Goal: Information Seeking & Learning: Learn about a topic

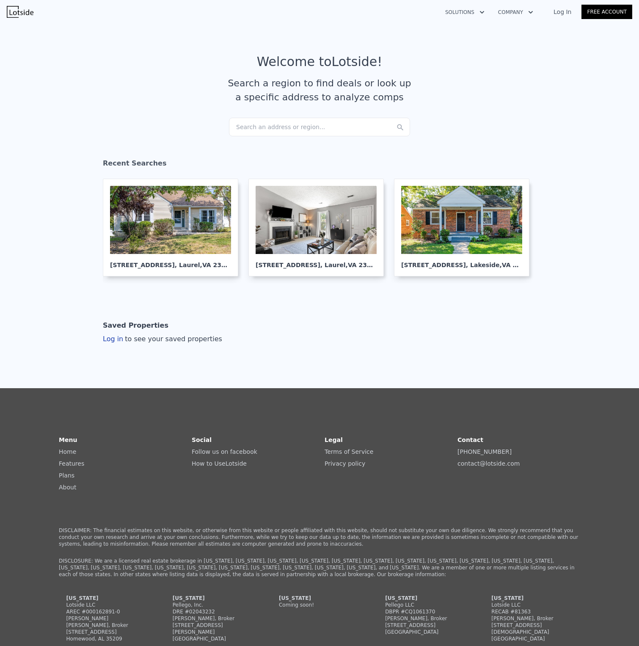
click at [362, 133] on div "Search an address or region..." at bounding box center [319, 127] width 181 height 19
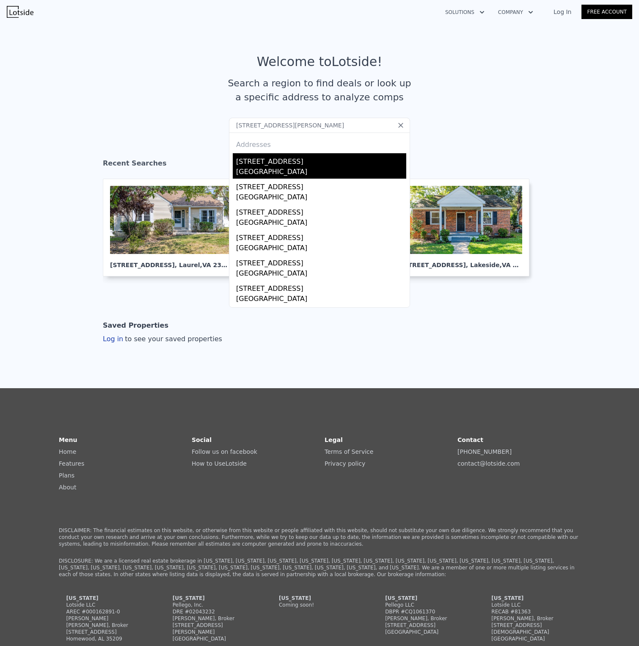
type input "[STREET_ADDRESS][PERSON_NAME]"
click at [313, 173] on div "[GEOGRAPHIC_DATA]" at bounding box center [321, 173] width 170 height 12
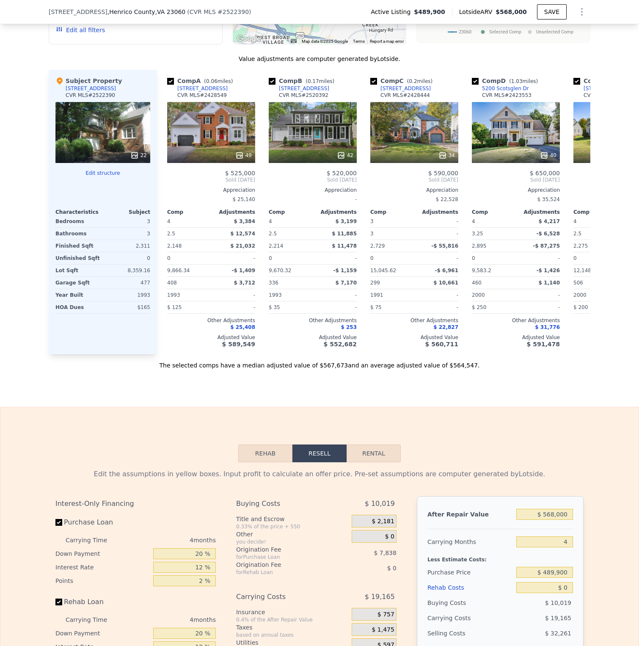
scroll to position [757, 0]
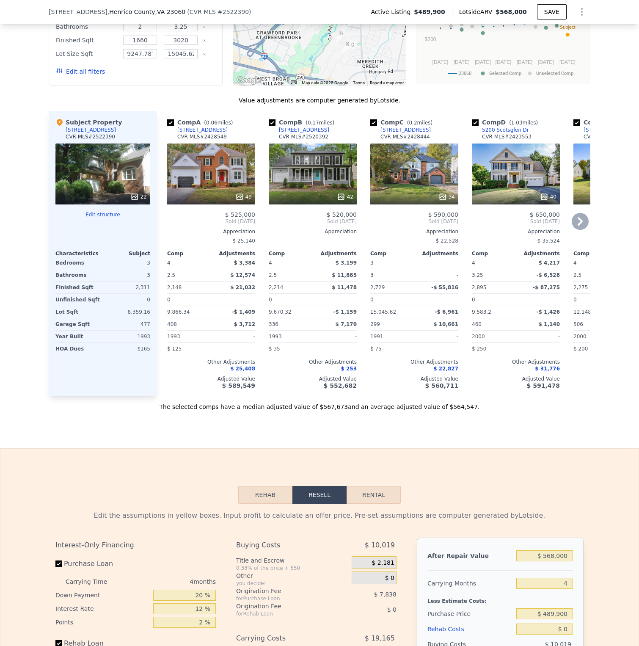
drag, startPoint x: 269, startPoint y: 408, endPoint x: 448, endPoint y: 404, distance: 179.2
click at [448, 404] on div "Value adjustments are computer generated by Lotside . Subject Property [STREET_…" at bounding box center [320, 253] width 542 height 315
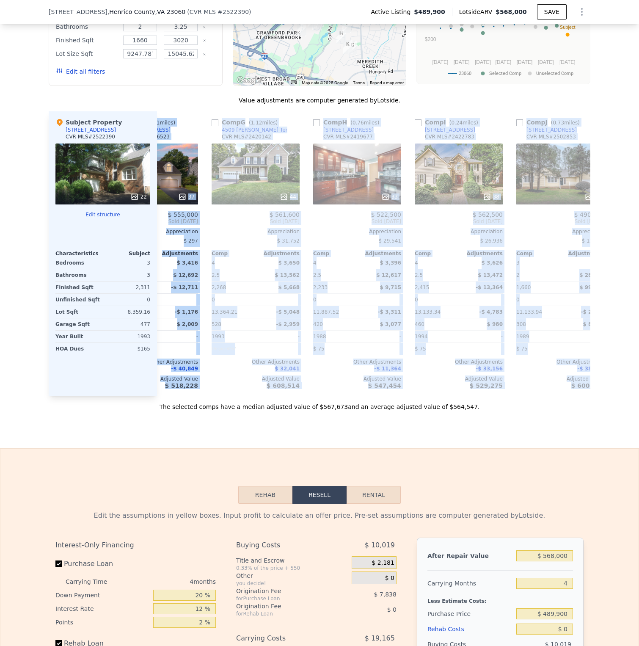
scroll to position [0, 0]
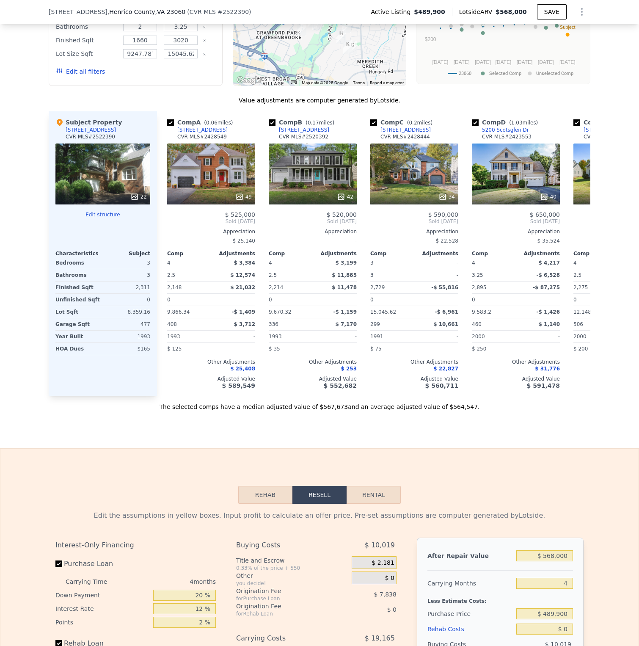
click at [172, 448] on div "Sale Comps Rental Comps We found 12 sales that match your search Listings provi…" at bounding box center [319, 153] width 639 height 590
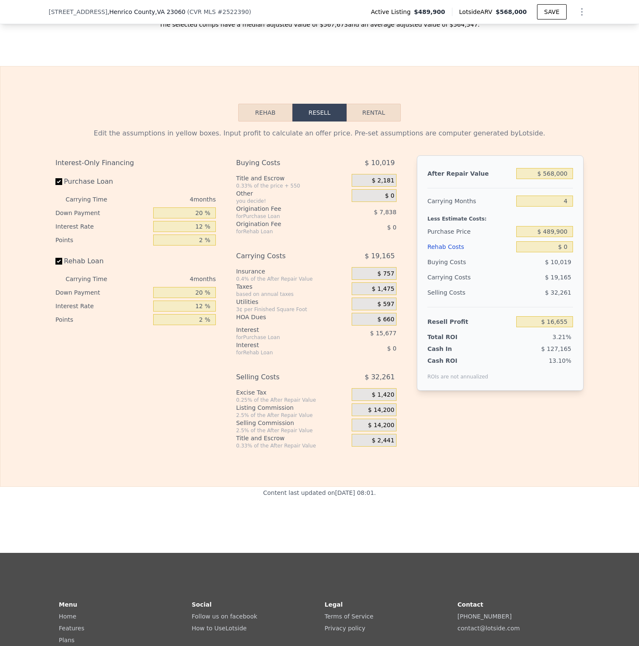
scroll to position [993, 0]
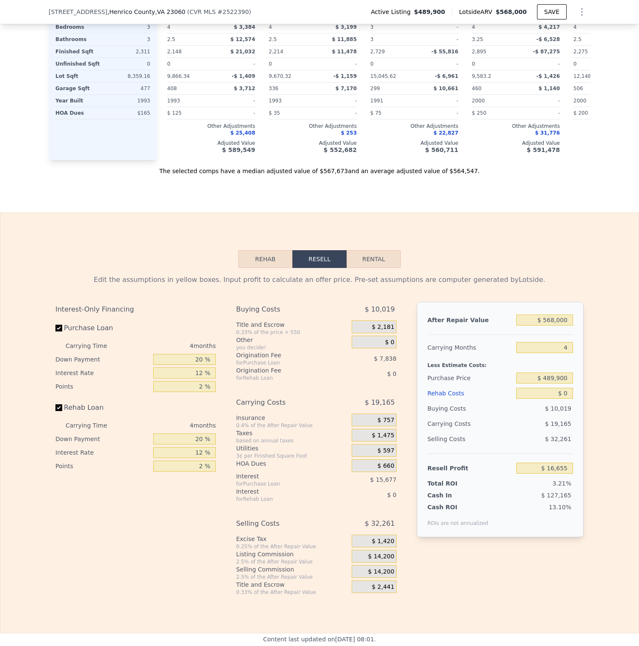
click at [252, 268] on button "Rehab" at bounding box center [265, 259] width 54 height 18
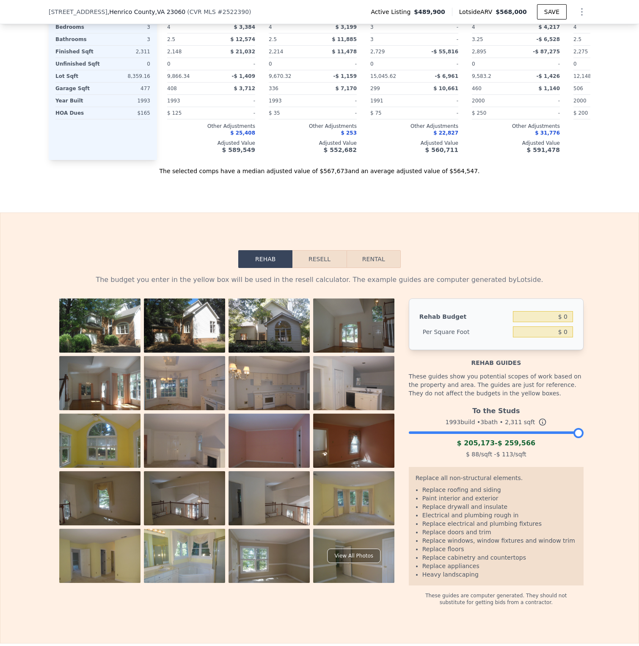
click at [319, 268] on button "Resell" at bounding box center [320, 259] width 54 height 18
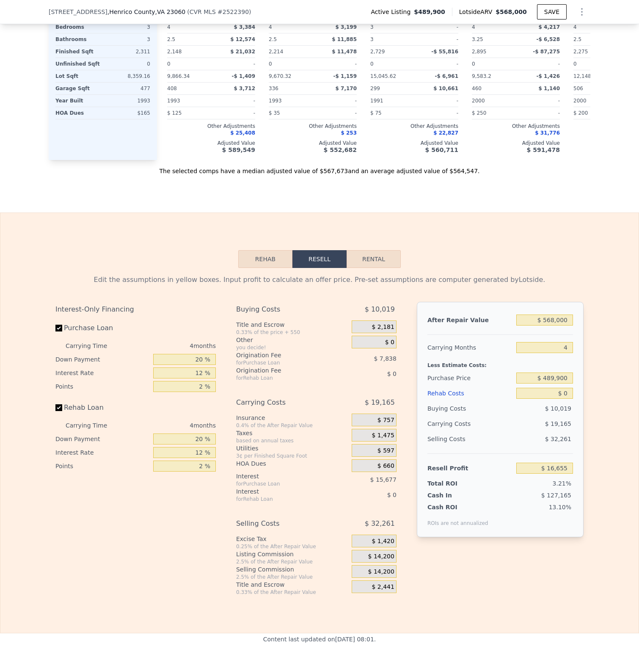
click at [364, 268] on button "Rental" at bounding box center [374, 259] width 54 height 18
